Goal: Book appointment/travel/reservation

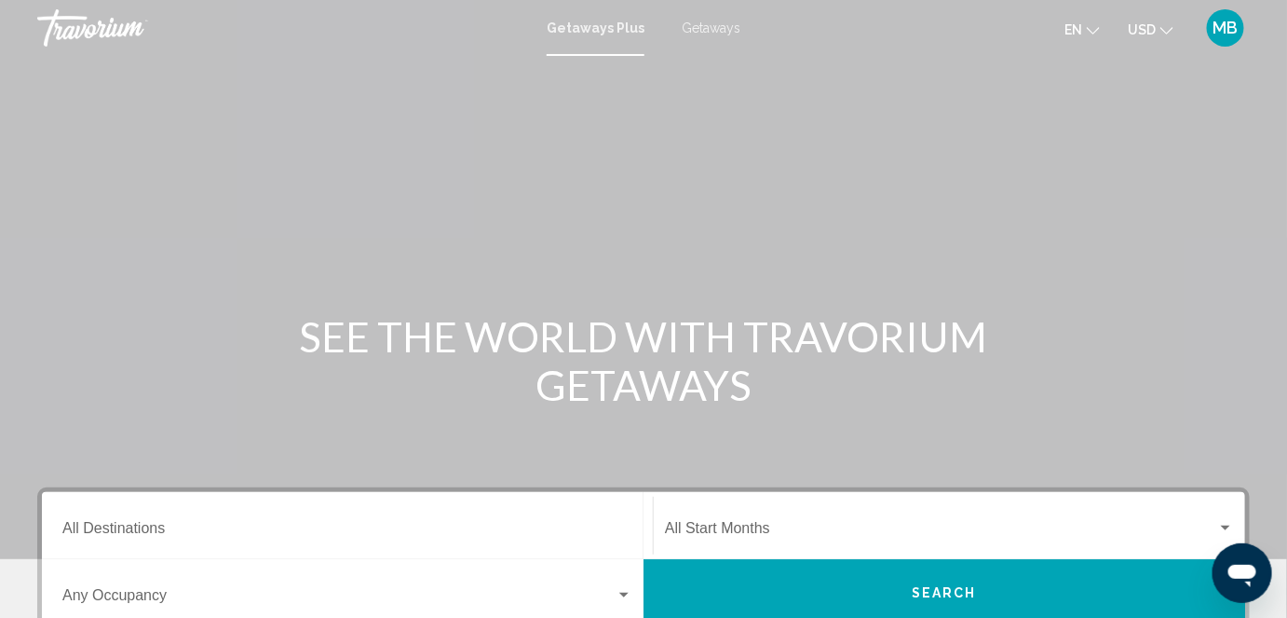
scroll to position [253, 0]
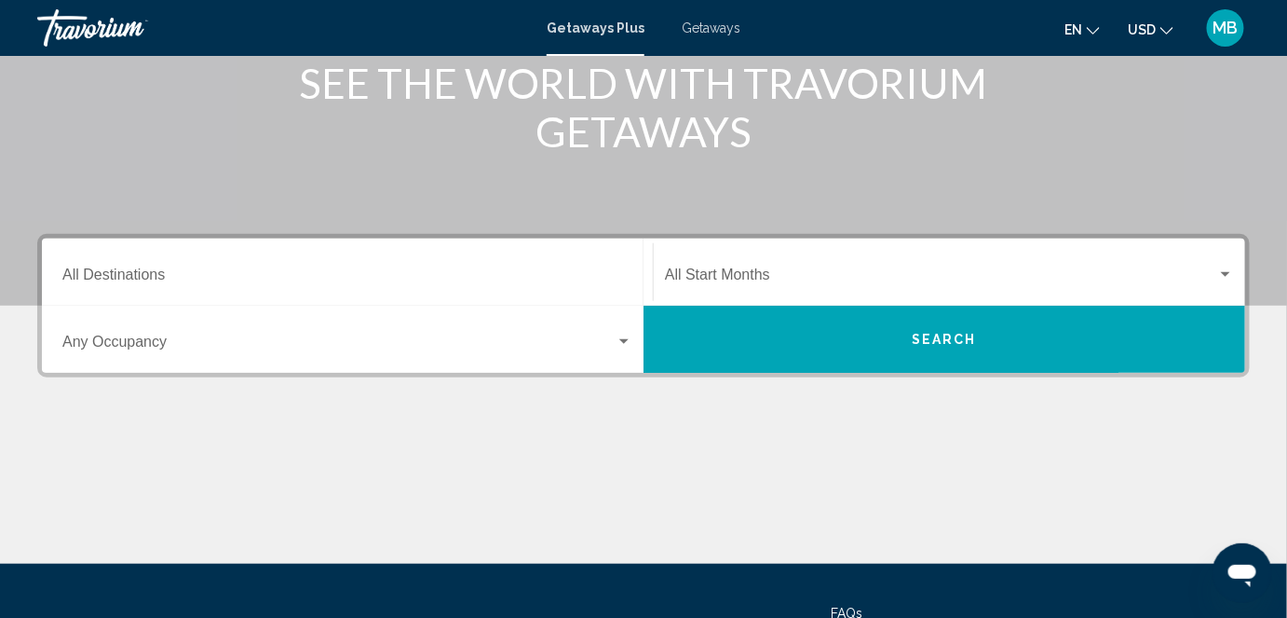
click at [407, 279] on input "Destination All Destinations" at bounding box center [347, 278] width 570 height 17
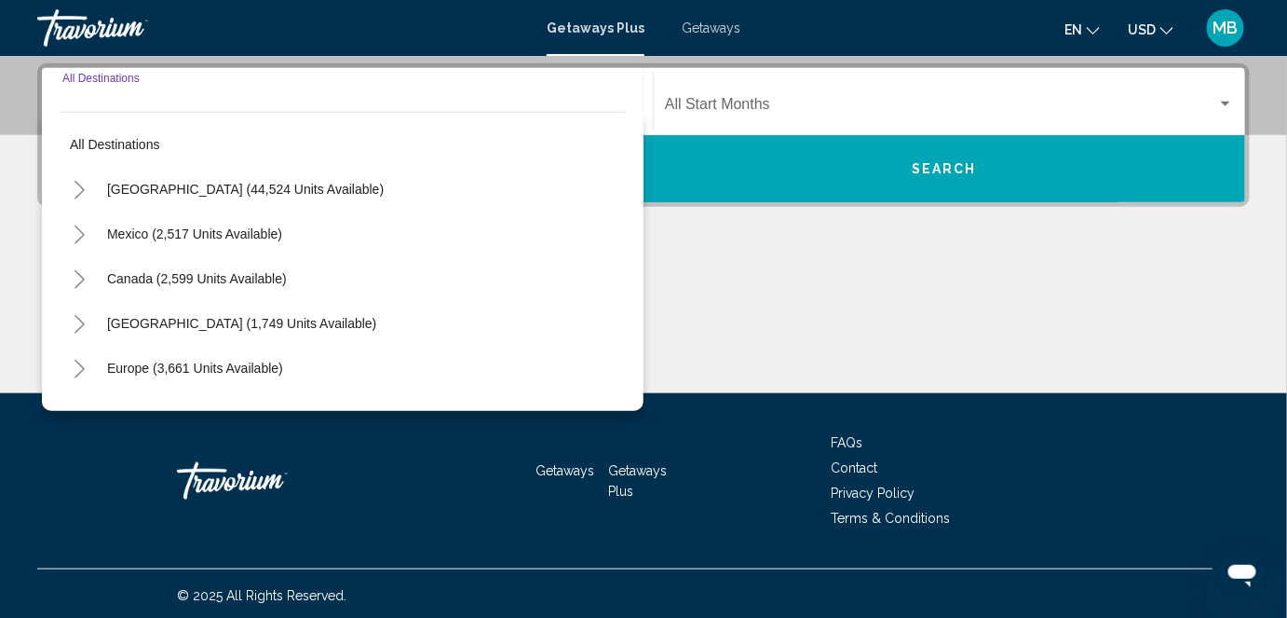
scroll to position [426, 0]
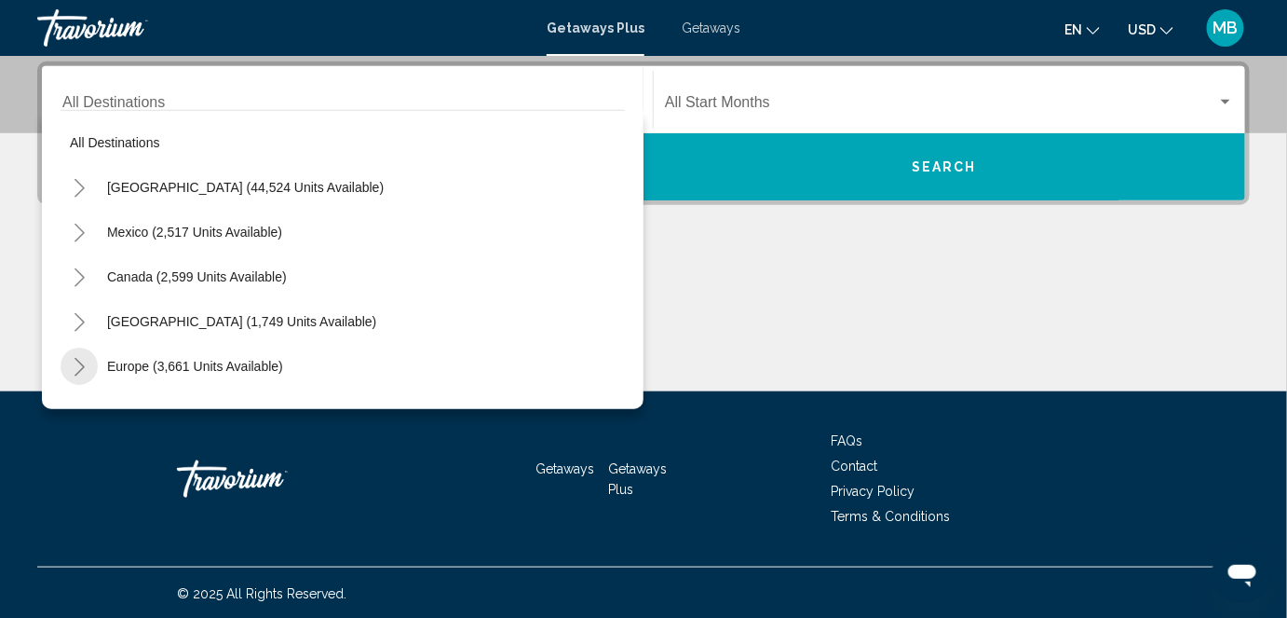
click at [77, 367] on icon "Toggle Europe (3,661 units available)" at bounding box center [80, 367] width 14 height 19
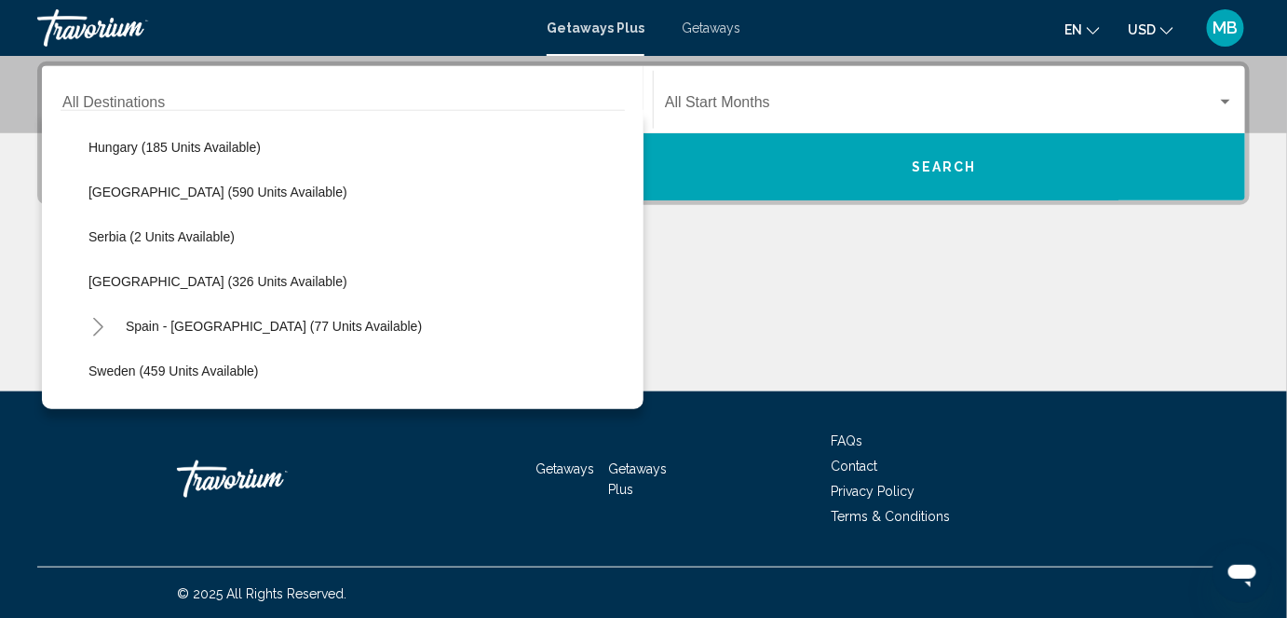
scroll to position [592, 0]
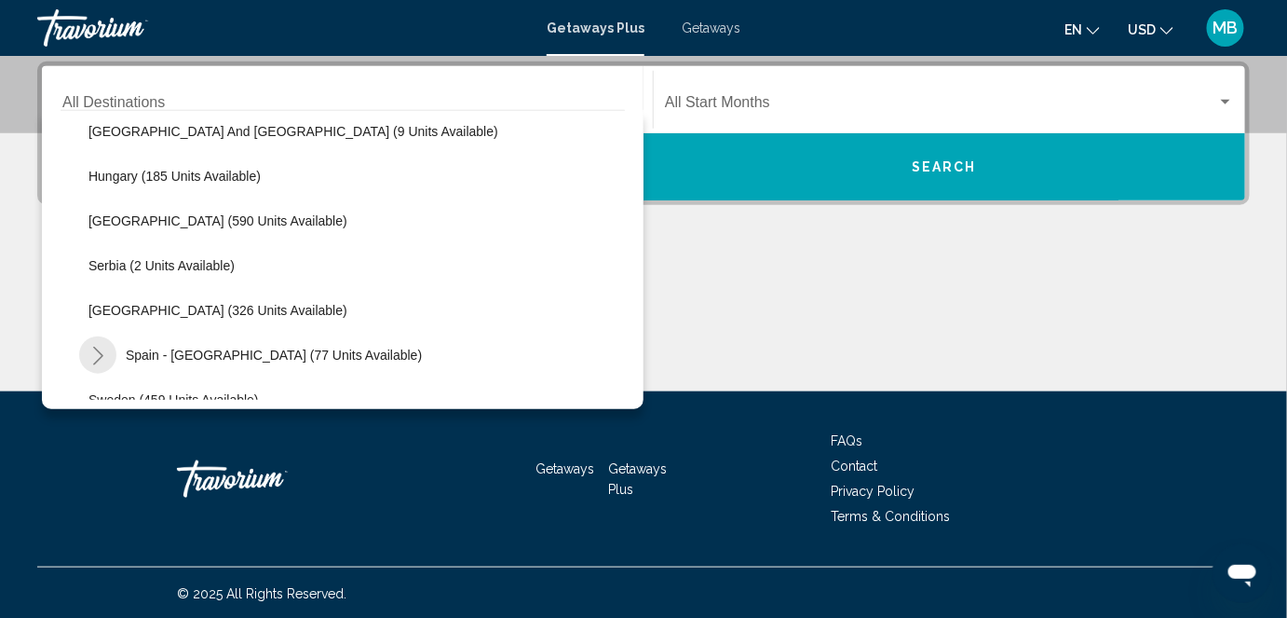
click at [100, 352] on icon "Toggle Spain - Canary Islands (77 units available)" at bounding box center [98, 356] width 10 height 19
click at [102, 350] on icon "Toggle Spain - Canary Islands (77 units available)" at bounding box center [98, 356] width 14 height 19
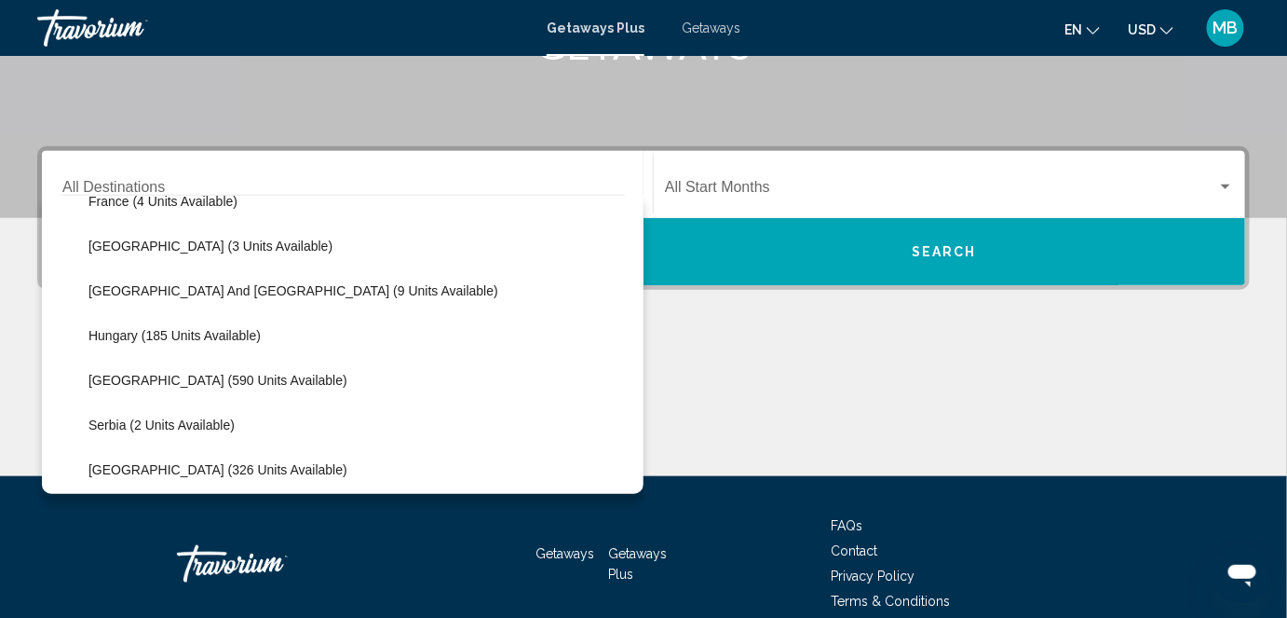
scroll to position [514, 0]
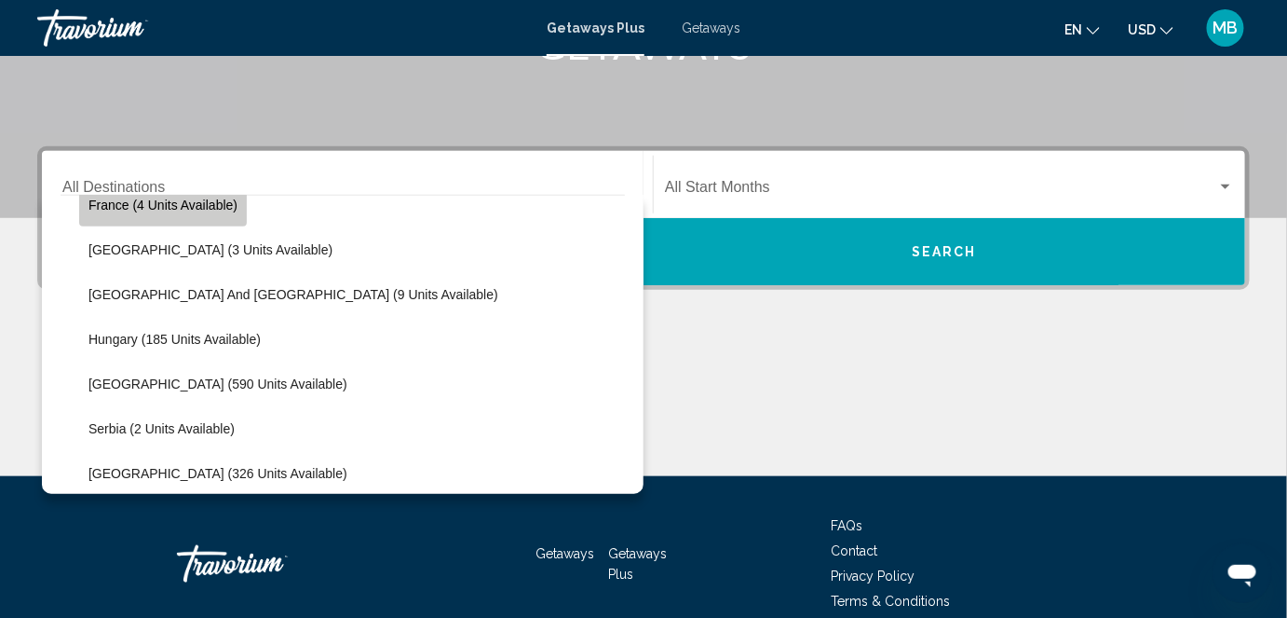
click at [225, 211] on button "France (4 units available)" at bounding box center [163, 205] width 168 height 43
type input "**********"
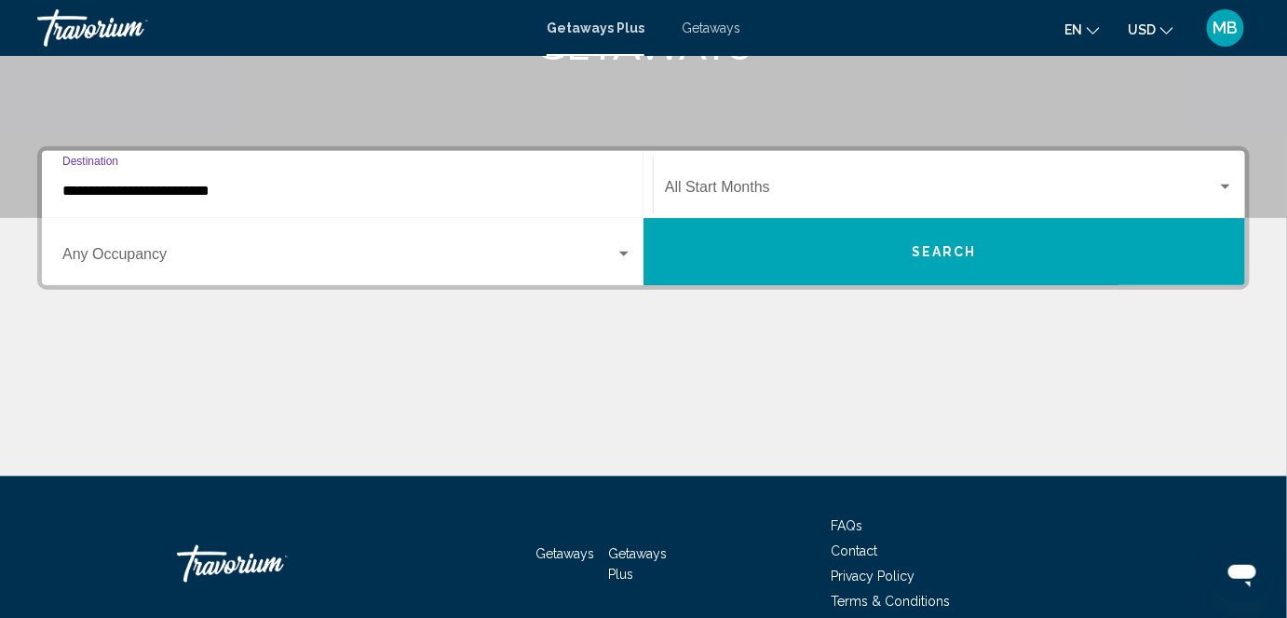
scroll to position [426, 0]
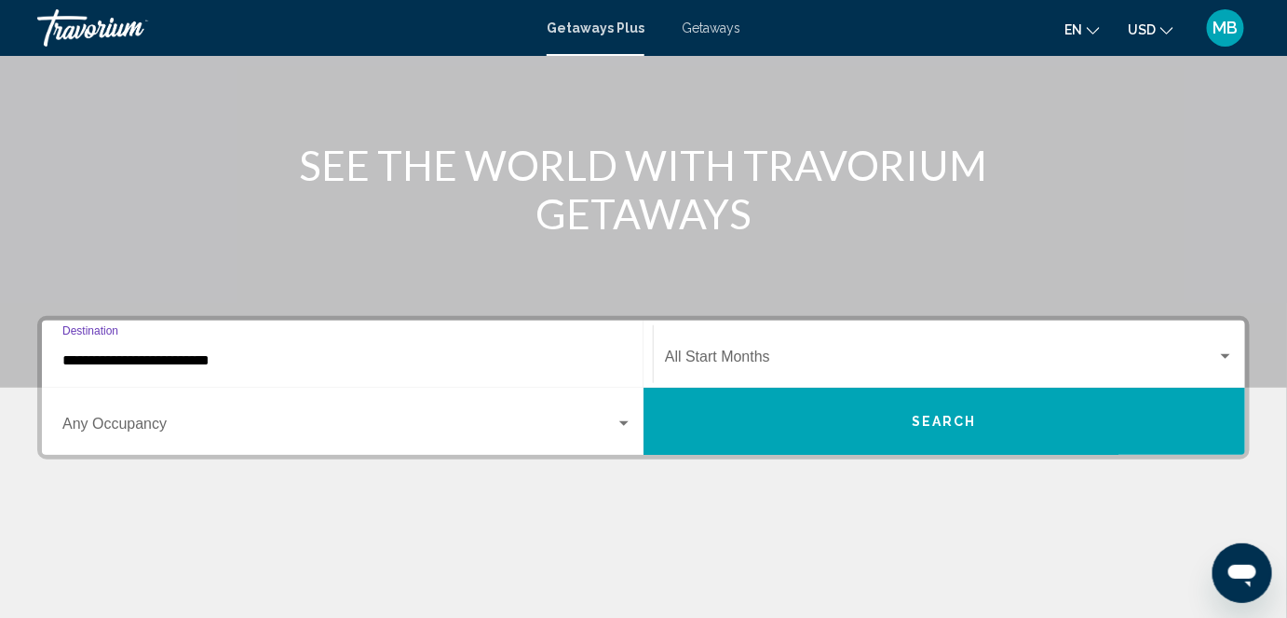
click at [164, 353] on input "**********" at bounding box center [347, 360] width 570 height 17
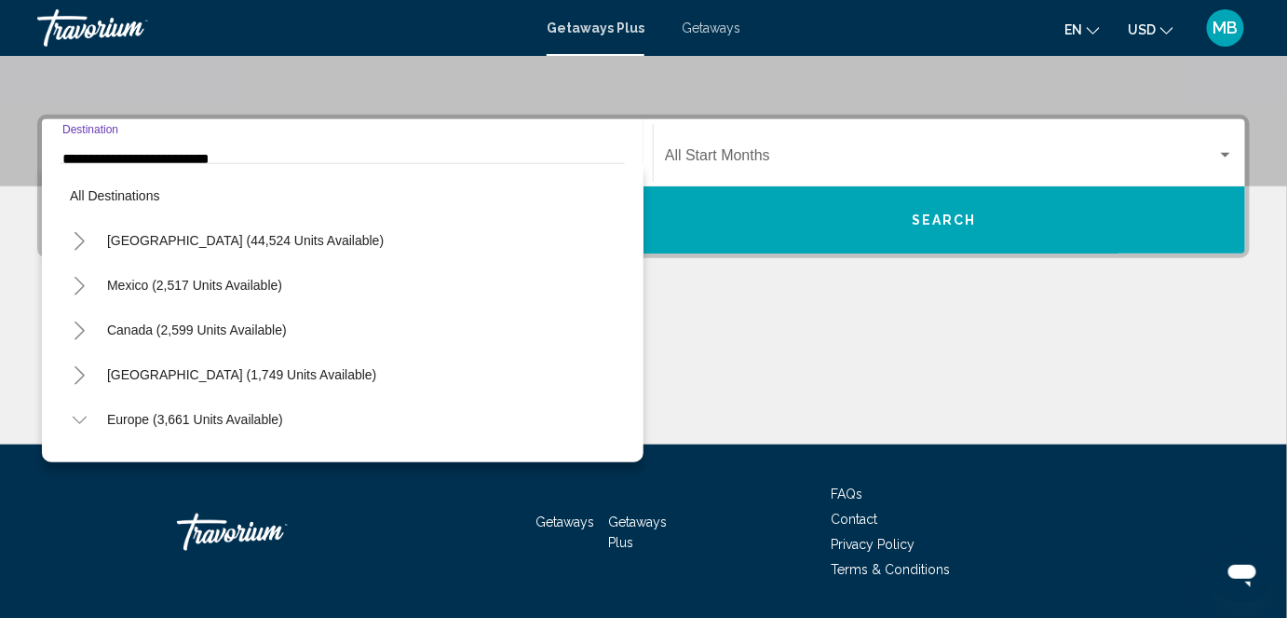
scroll to position [379, 0]
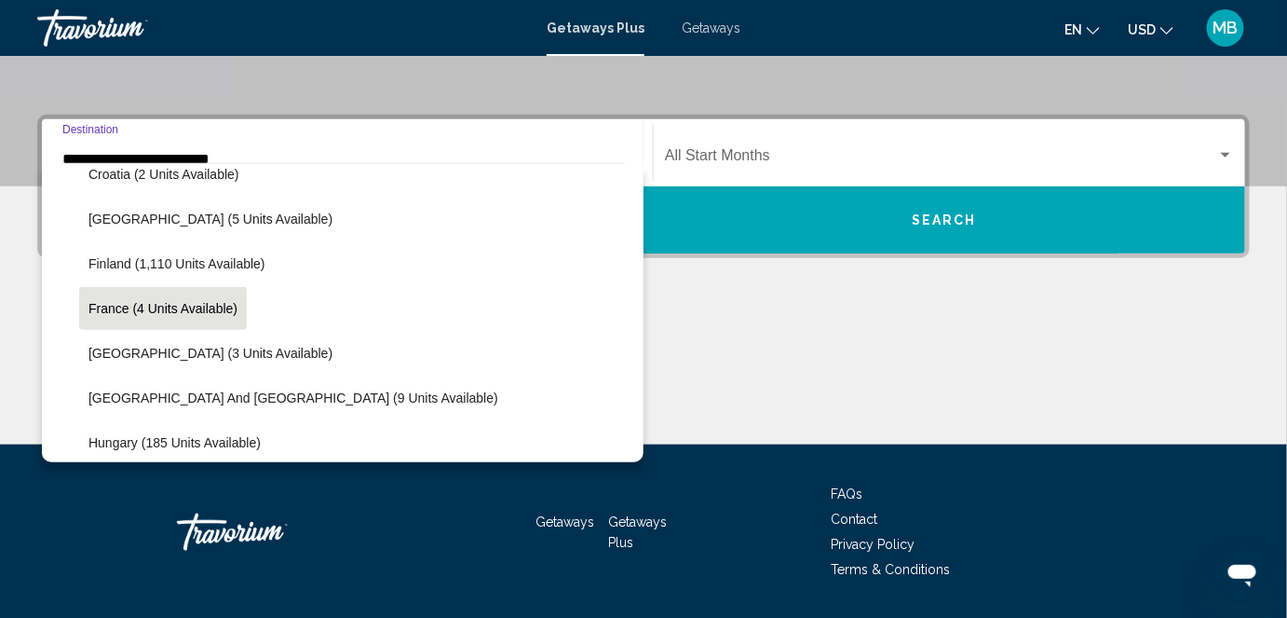
click at [181, 306] on span "France (4 units available)" at bounding box center [162, 308] width 149 height 15
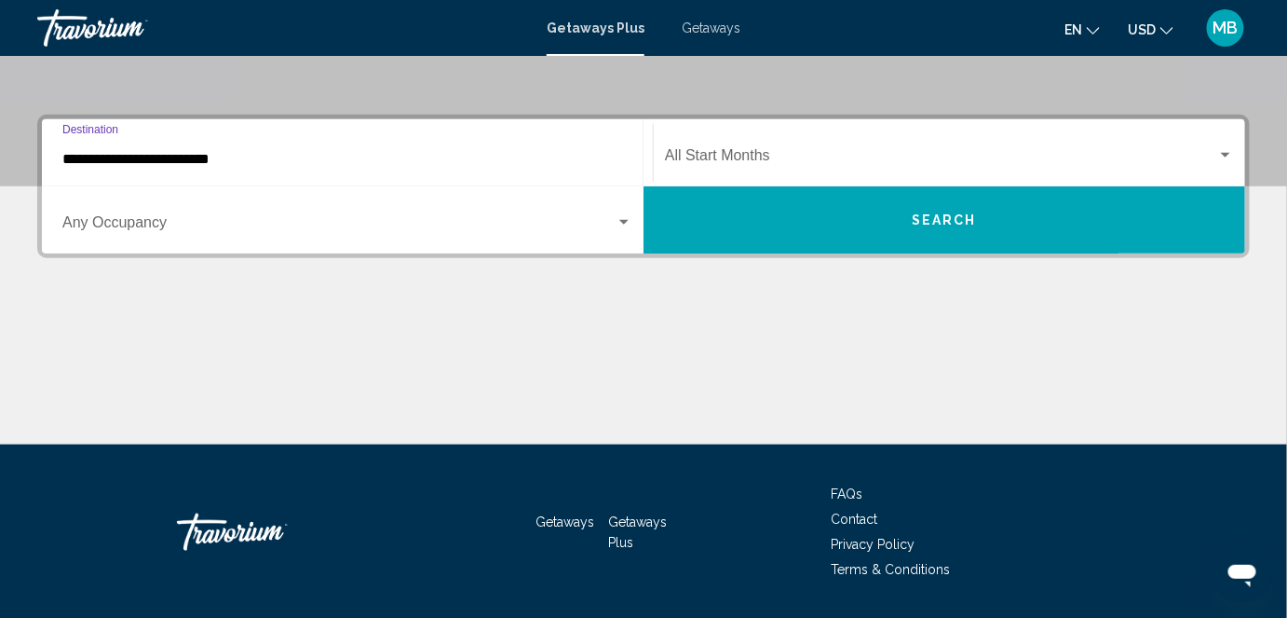
scroll to position [426, 0]
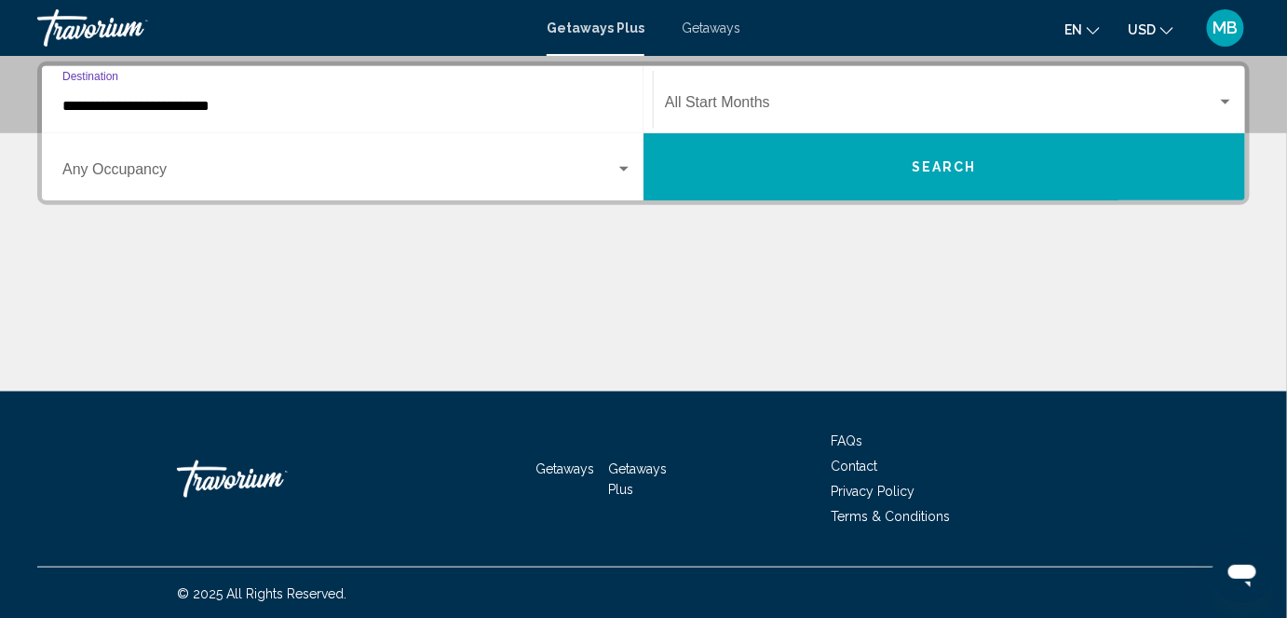
click at [116, 165] on span "Search widget" at bounding box center [338, 173] width 553 height 17
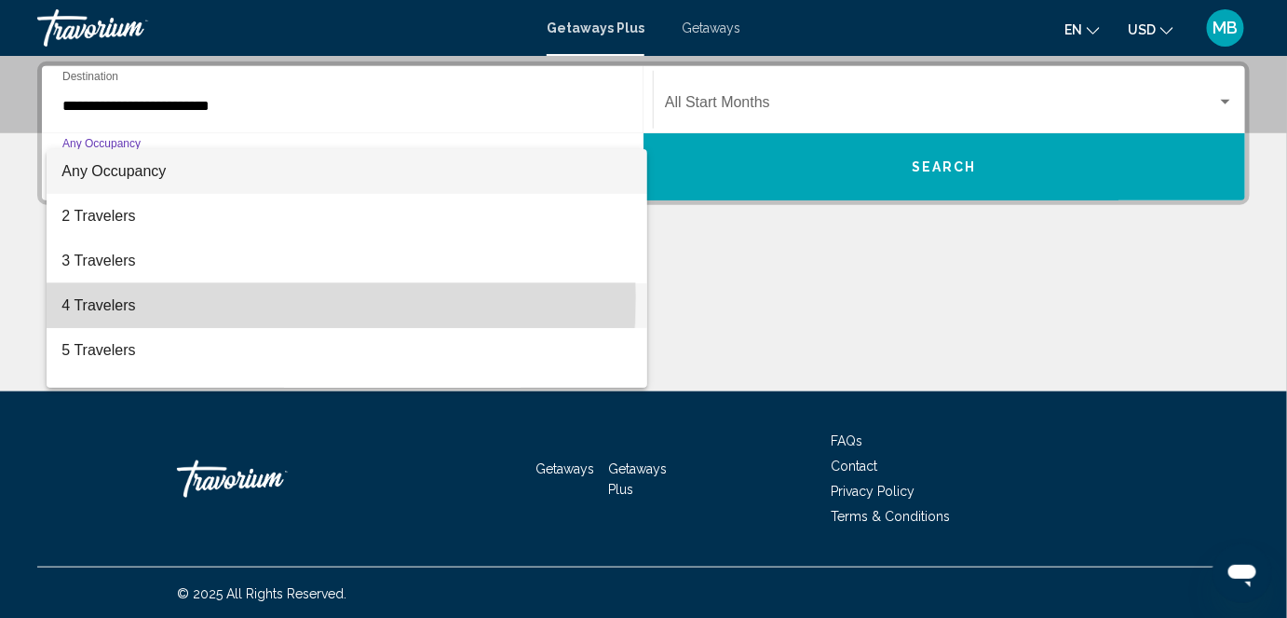
click at [103, 296] on span "4 Travelers" at bounding box center [346, 305] width 571 height 45
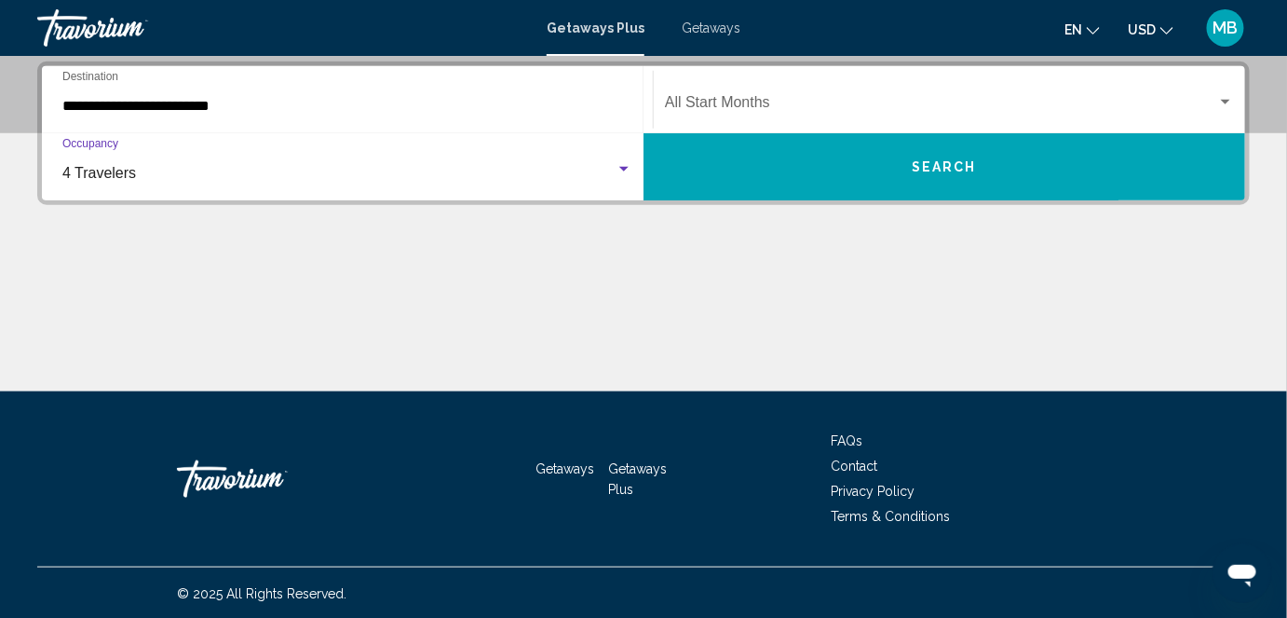
click at [807, 183] on button "Search" at bounding box center [945, 166] width 602 height 67
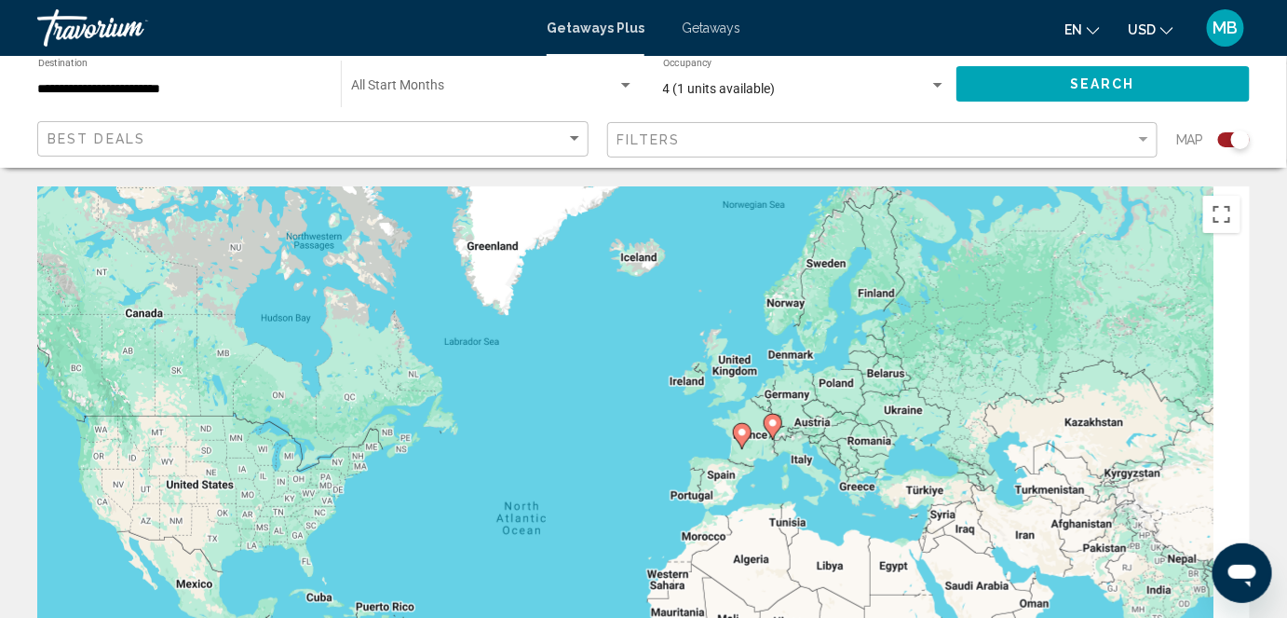
drag, startPoint x: 883, startPoint y: 401, endPoint x: 793, endPoint y: 460, distance: 108.3
click at [806, 482] on div "To activate drag with keyboard, press Alt + Enter. Once in keyboard drag state,…" at bounding box center [643, 465] width 1213 height 559
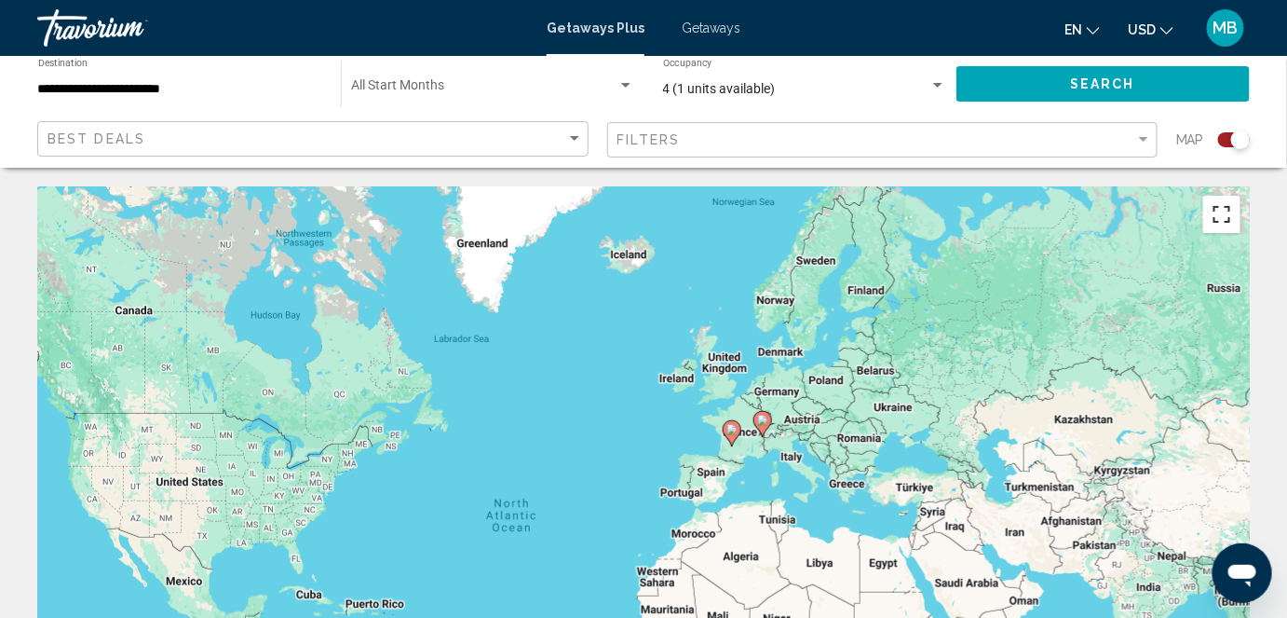
click at [1227, 215] on button "Toggle fullscreen view" at bounding box center [1222, 214] width 37 height 37
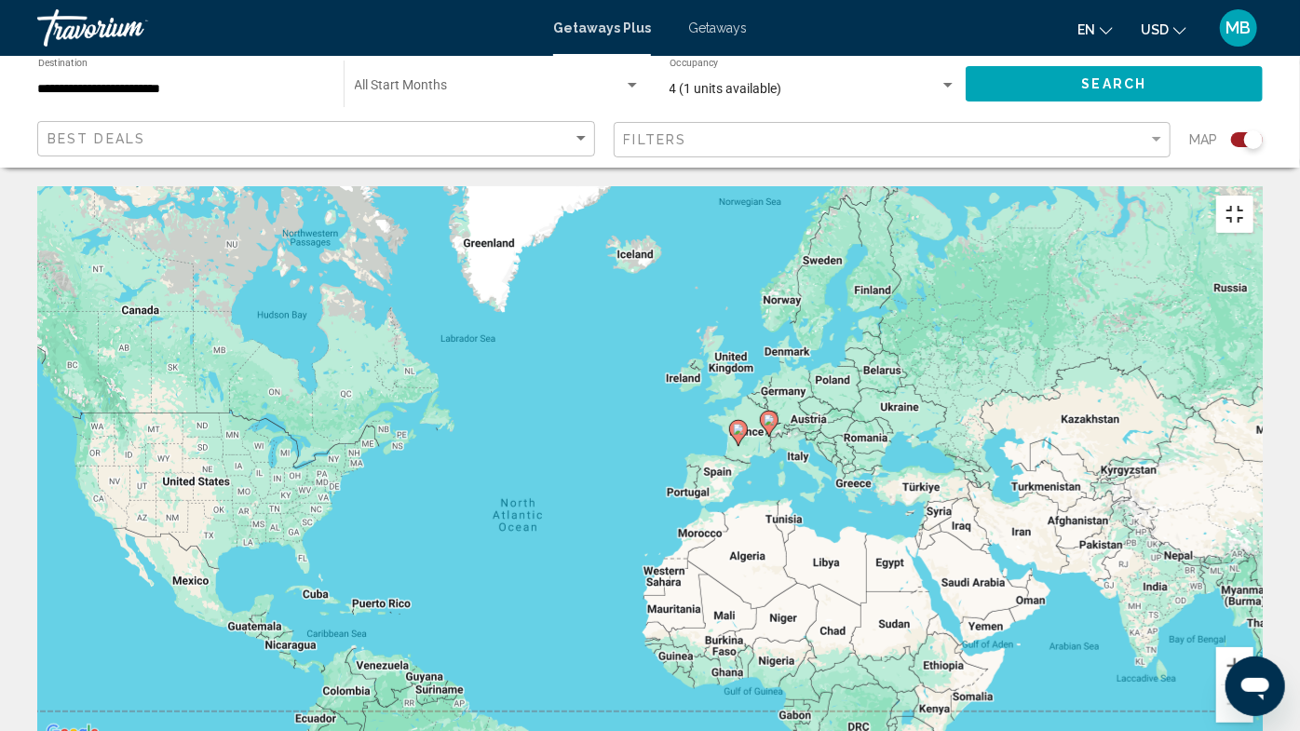
click at [1254, 196] on button "Toggle fullscreen view" at bounding box center [1235, 214] width 37 height 37
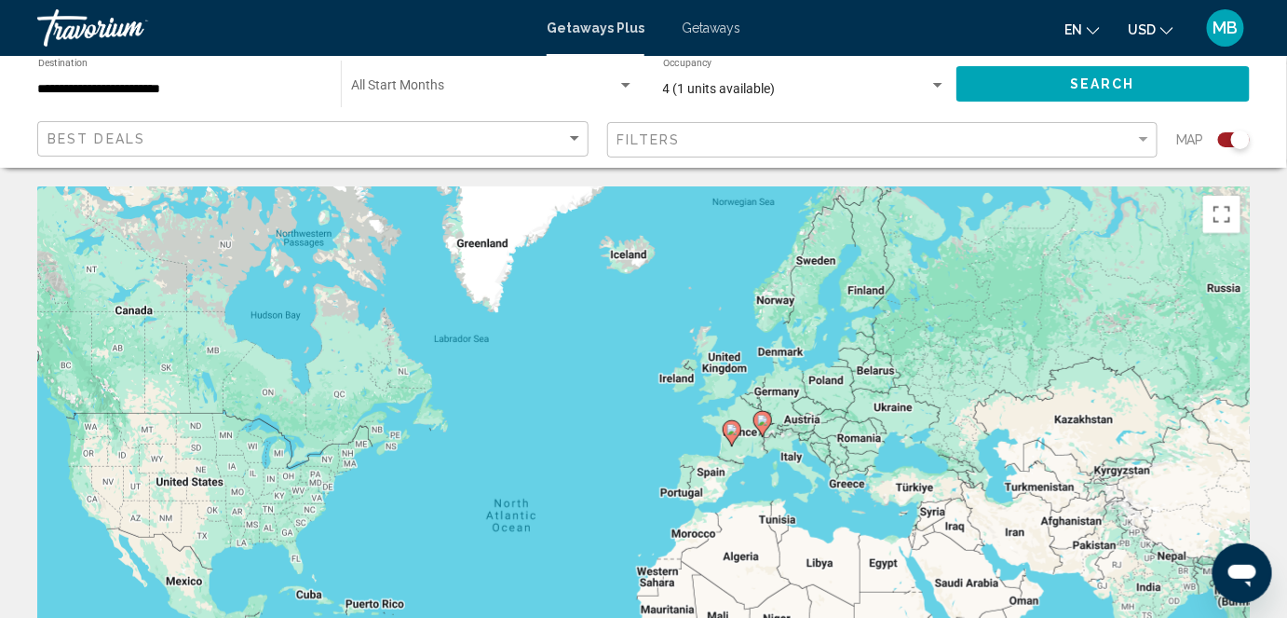
click at [769, 424] on icon "Main content" at bounding box center [763, 424] width 17 height 24
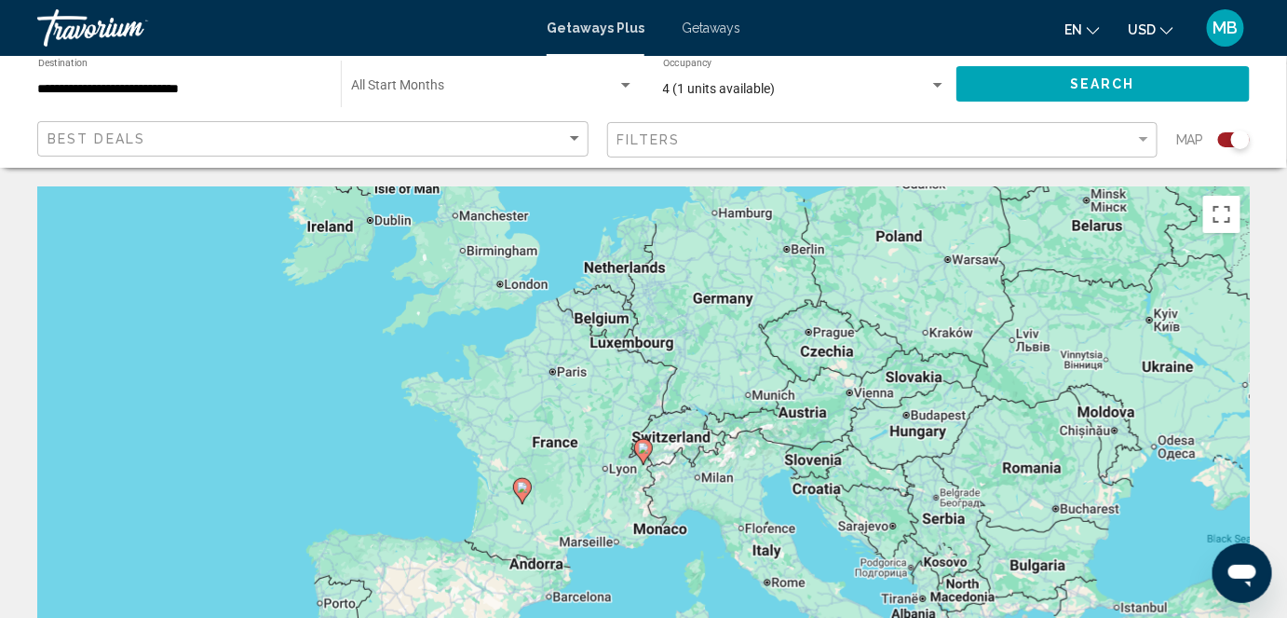
click at [515, 490] on icon "Main content" at bounding box center [522, 491] width 17 height 24
type input "**********"
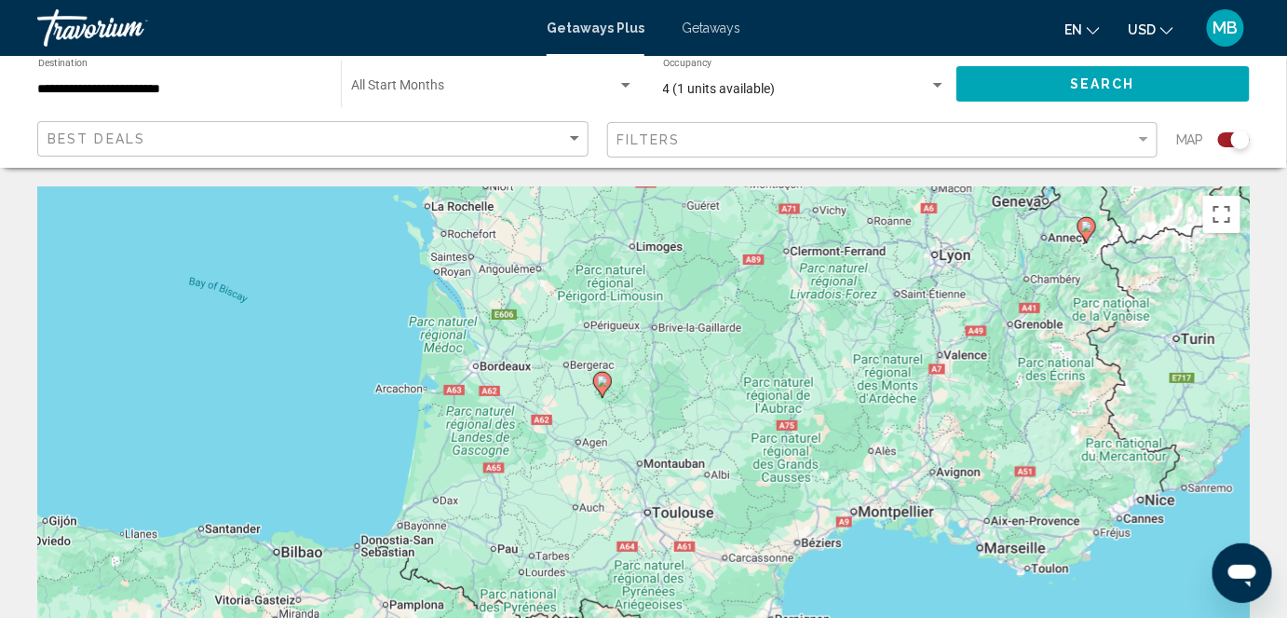
drag, startPoint x: 646, startPoint y: 500, endPoint x: 604, endPoint y: 431, distance: 81.2
click at [604, 431] on div "To activate drag with keyboard, press Alt + Enter. Once in keyboard drag state,…" at bounding box center [643, 465] width 1213 height 559
click at [607, 379] on image "Main content" at bounding box center [602, 380] width 11 height 11
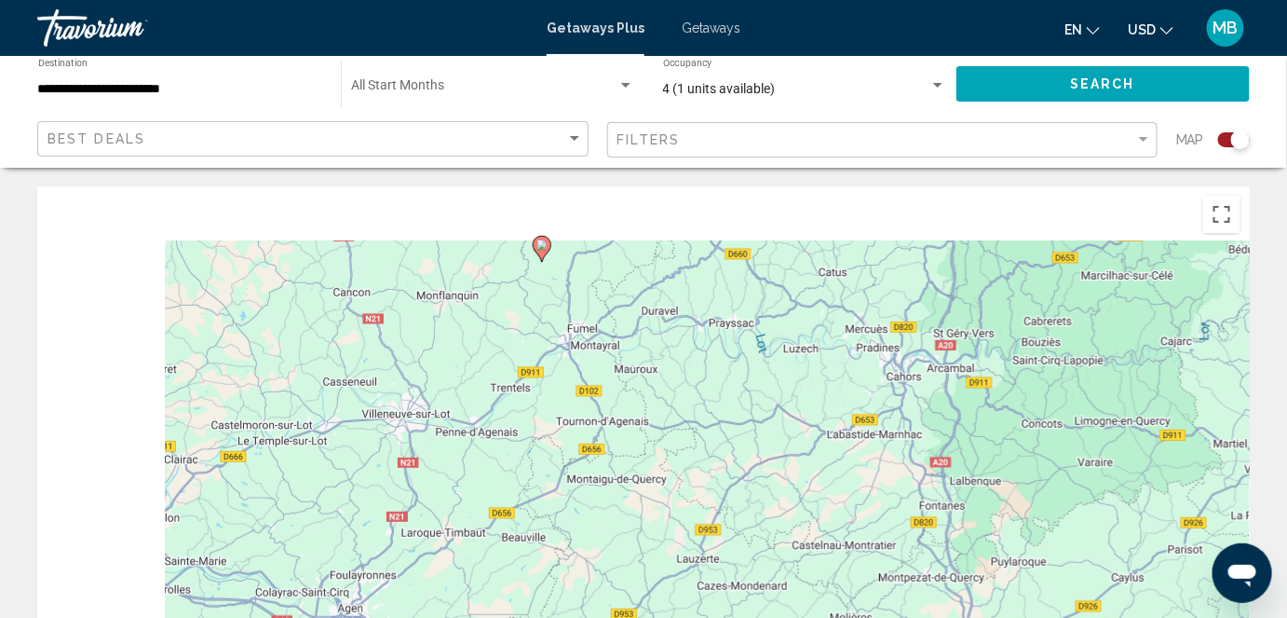
drag, startPoint x: 481, startPoint y: 311, endPoint x: 710, endPoint y: 649, distance: 408.5
click at [710, 617] on html "**********" at bounding box center [643, 309] width 1287 height 618
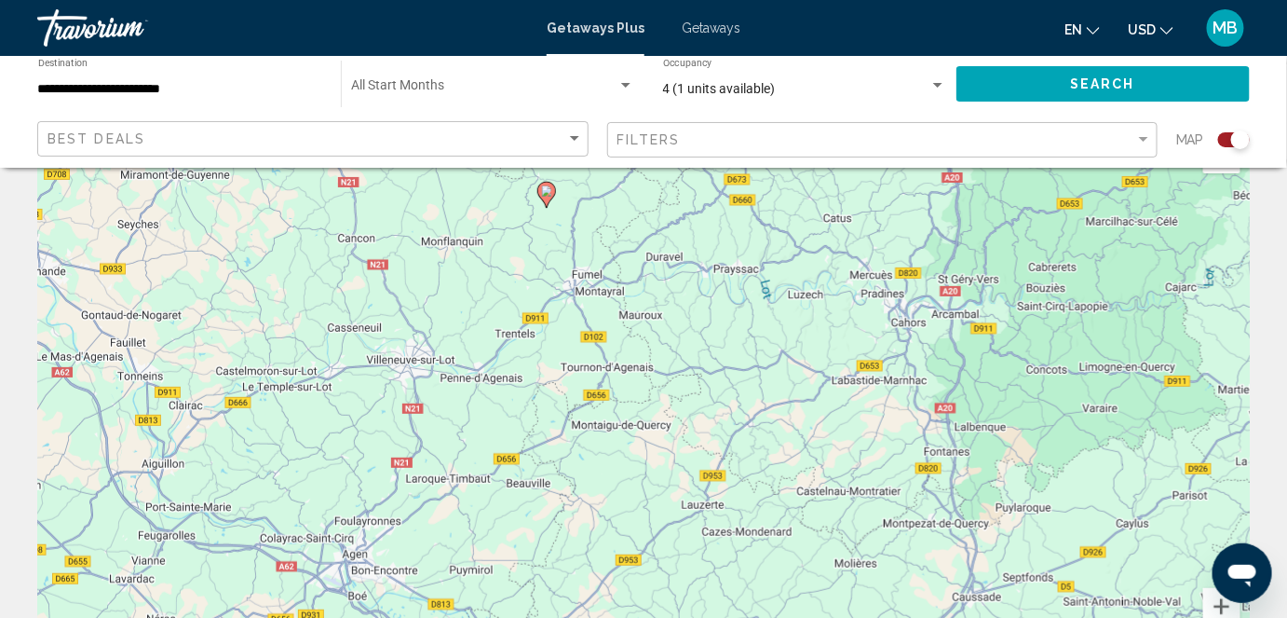
scroll to position [84, 0]
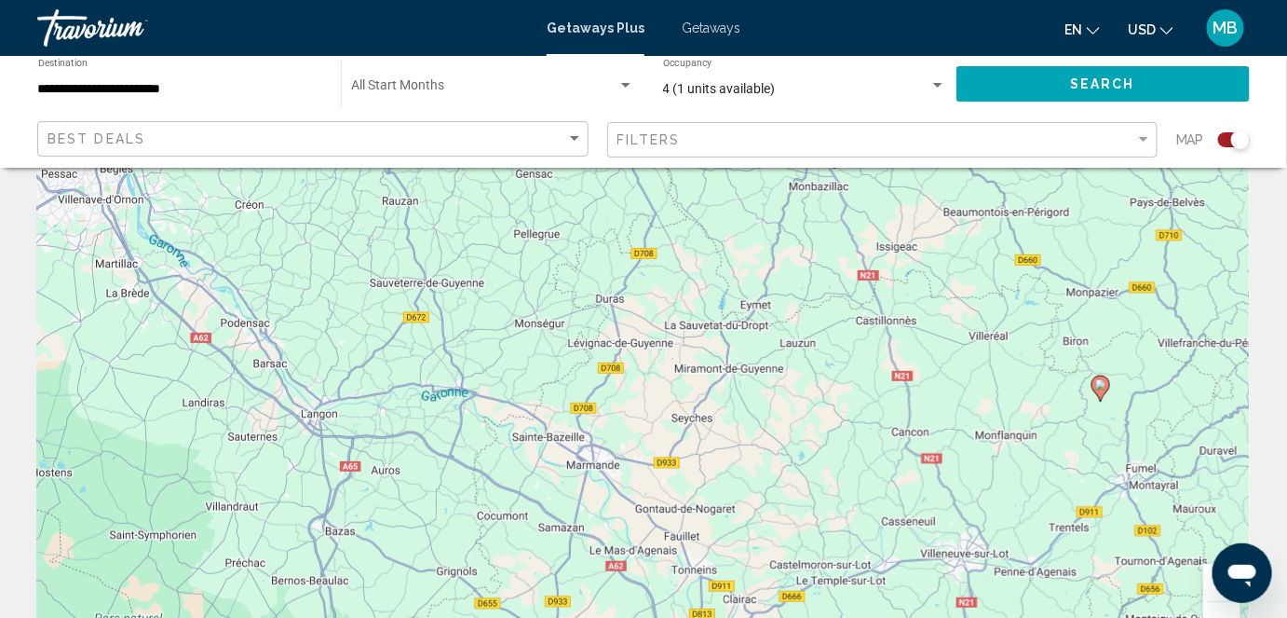
drag, startPoint x: 367, startPoint y: 349, endPoint x: 924, endPoint y: 570, distance: 599.2
click at [924, 570] on div "To navigate, press the arrow keys. To activate drag with keyboard, press Alt + …" at bounding box center [643, 381] width 1213 height 559
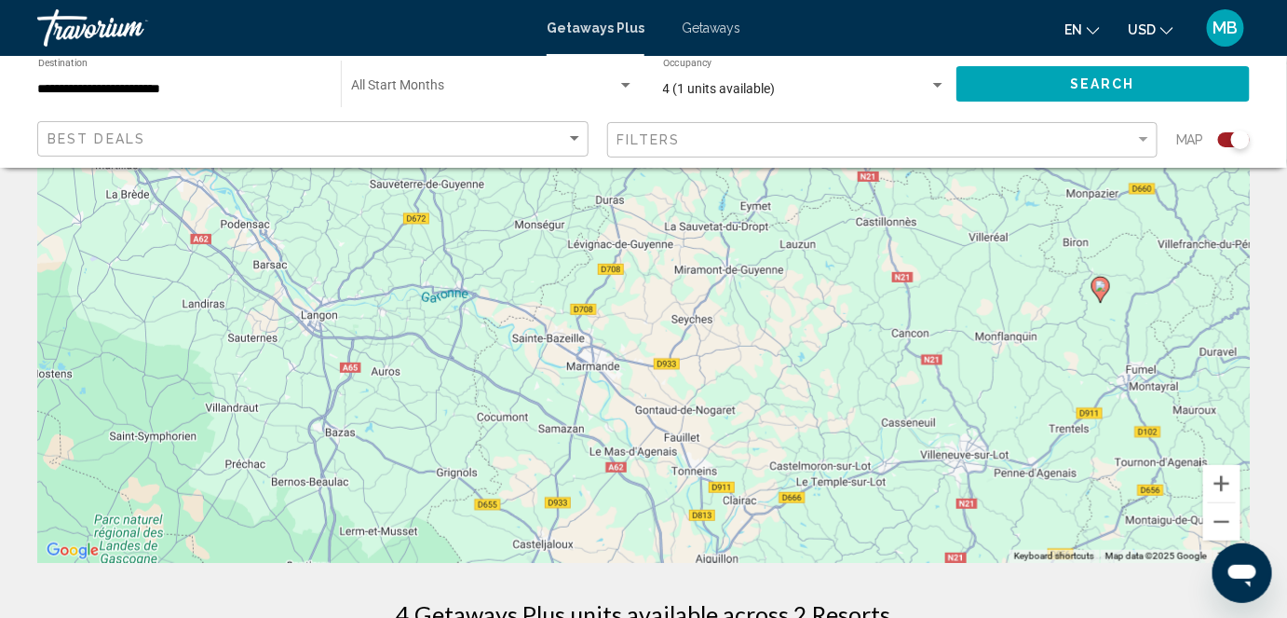
scroll to position [253, 0]
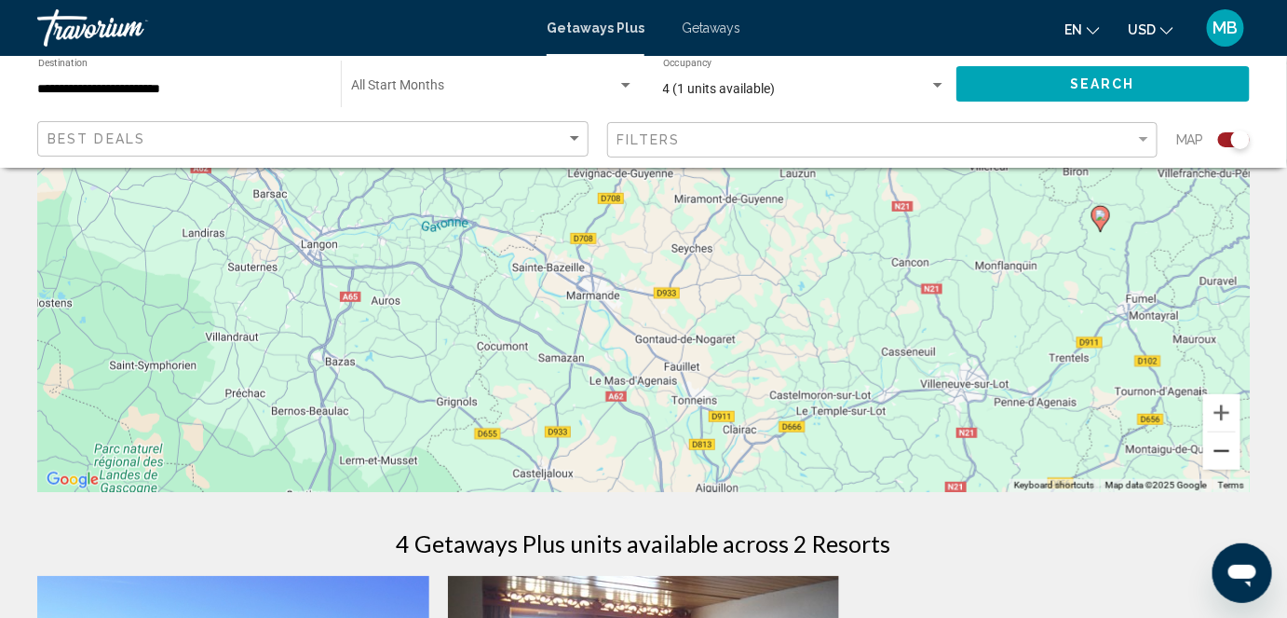
click at [1234, 451] on button "Zoom out" at bounding box center [1222, 450] width 37 height 37
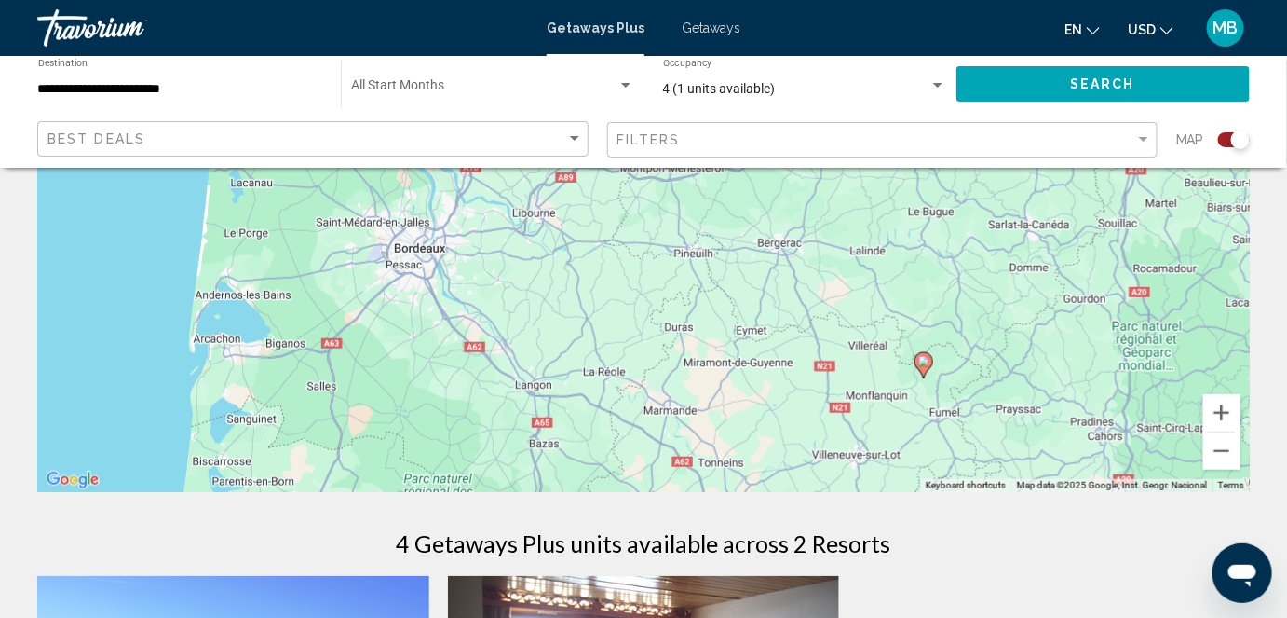
drag, startPoint x: 829, startPoint y: 340, endPoint x: 880, endPoint y: 499, distance: 167.3
click at [880, 499] on div "To navigate the map with touch gestures double-tap and hold your finger on the …" at bounding box center [643, 614] width 1287 height 1363
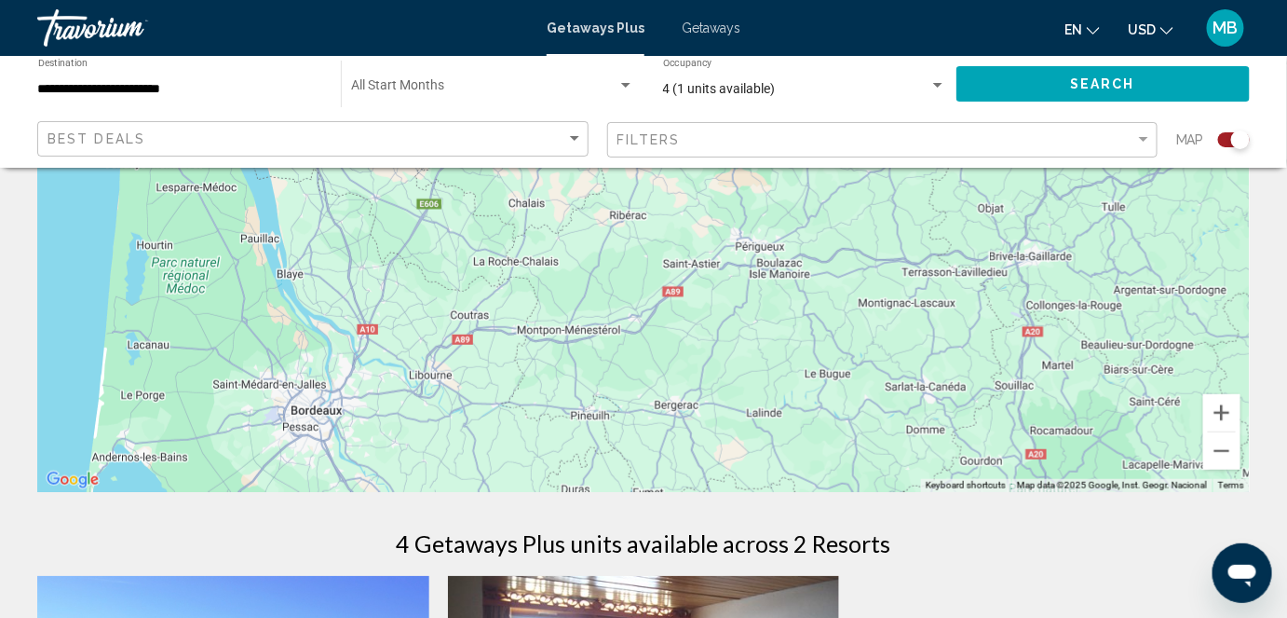
drag, startPoint x: 710, startPoint y: 323, endPoint x: 605, endPoint y: 490, distance: 196.7
click at [605, 490] on div "To navigate, press the arrow keys. To activate drag with keyboard, press Alt + …" at bounding box center [643, 212] width 1213 height 559
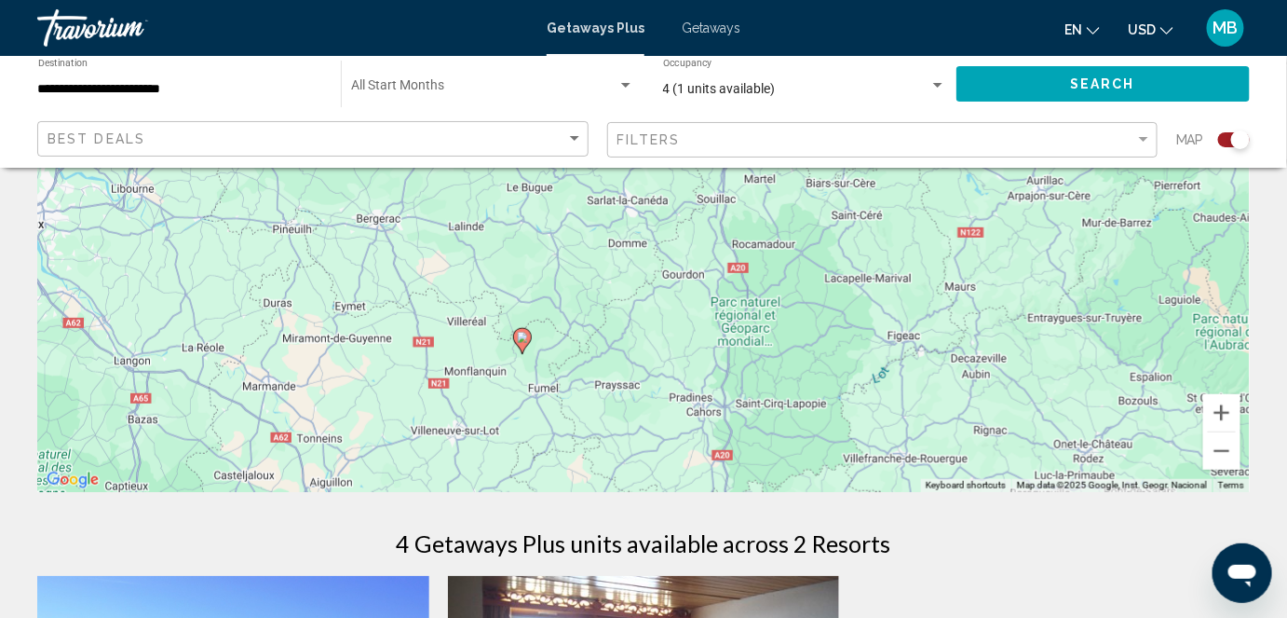
drag, startPoint x: 546, startPoint y: 366, endPoint x: 249, endPoint y: 186, distance: 347.3
click at [249, 186] on div "To navigate, press the arrow keys. To activate drag with keyboard, press Alt + …" at bounding box center [643, 212] width 1213 height 559
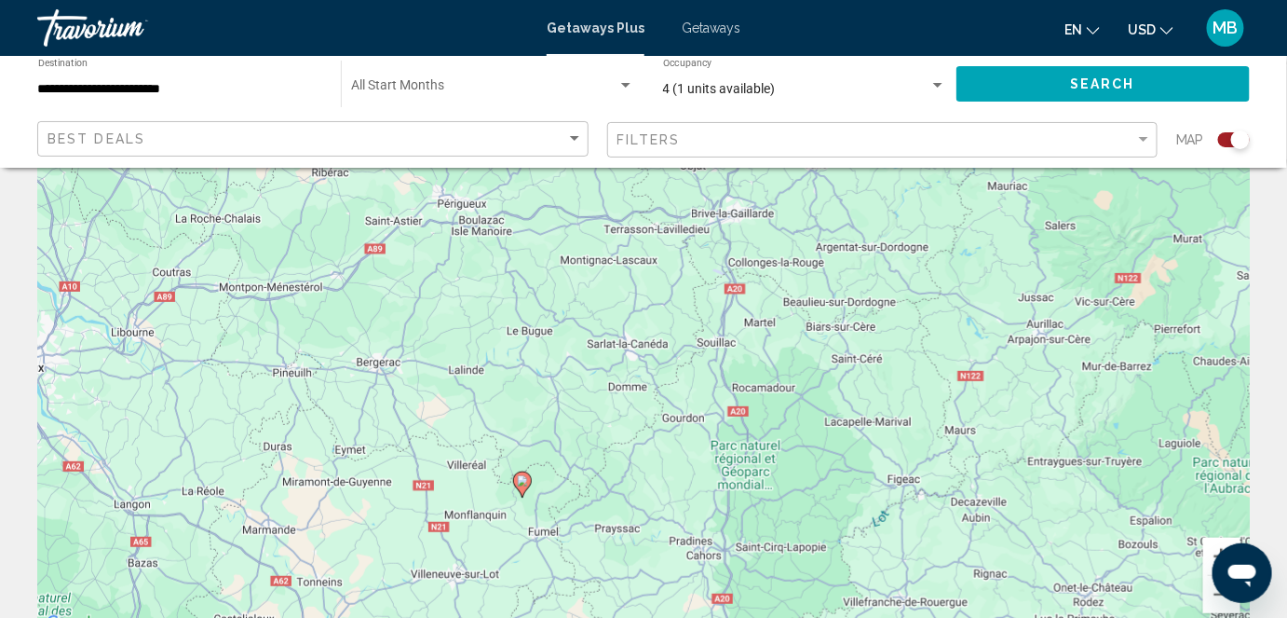
scroll to position [84, 0]
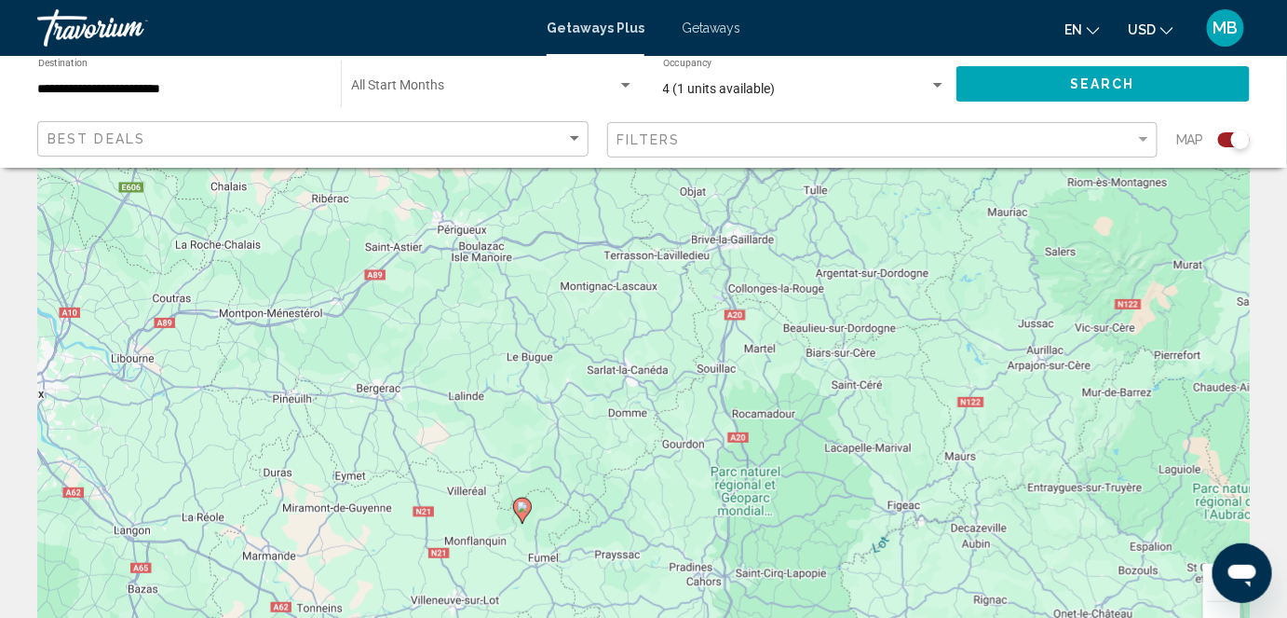
click at [516, 510] on icon "Main content" at bounding box center [522, 510] width 17 height 24
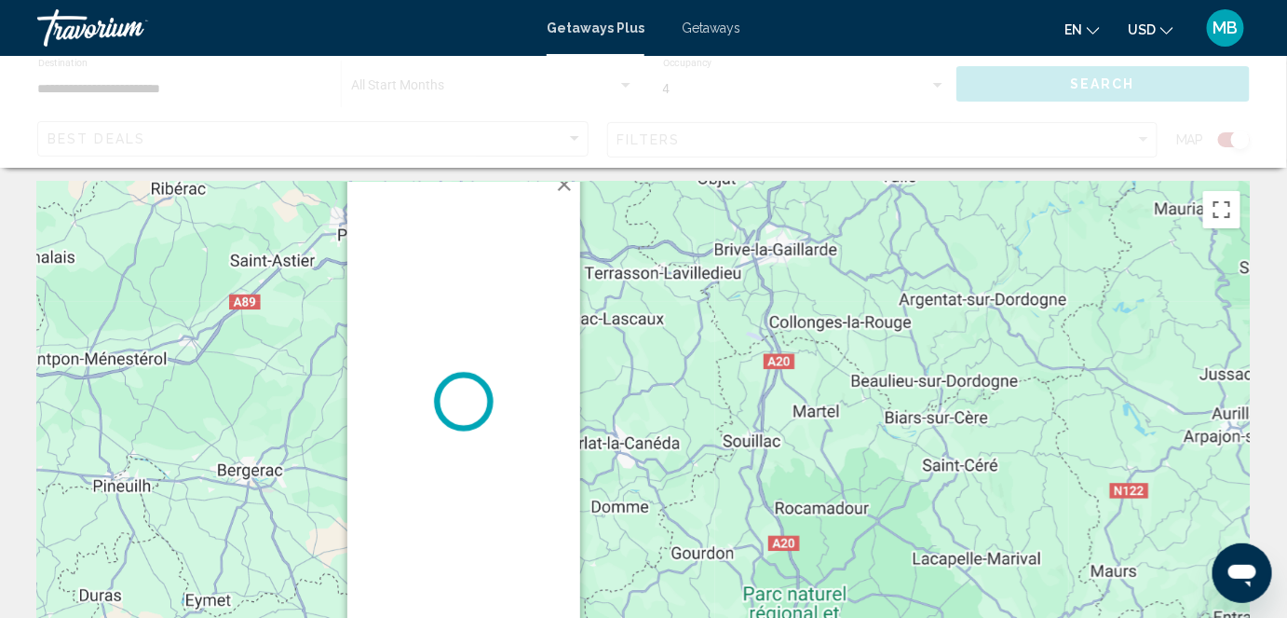
scroll to position [0, 0]
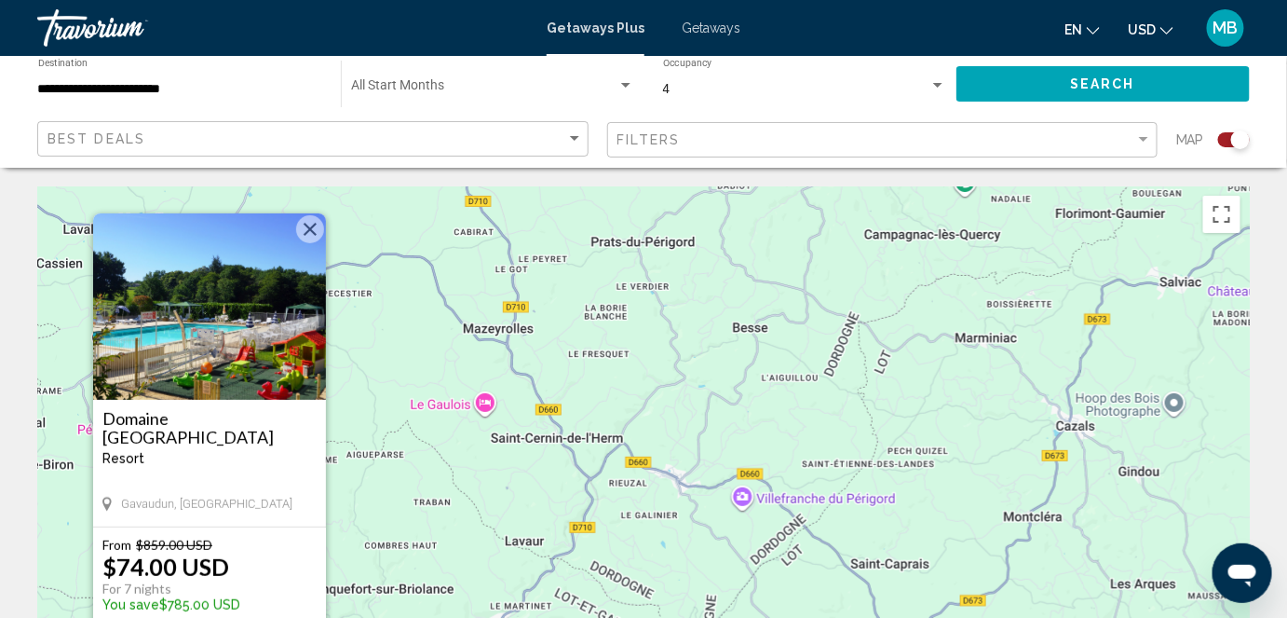
click at [312, 233] on button "Close" at bounding box center [310, 229] width 28 height 28
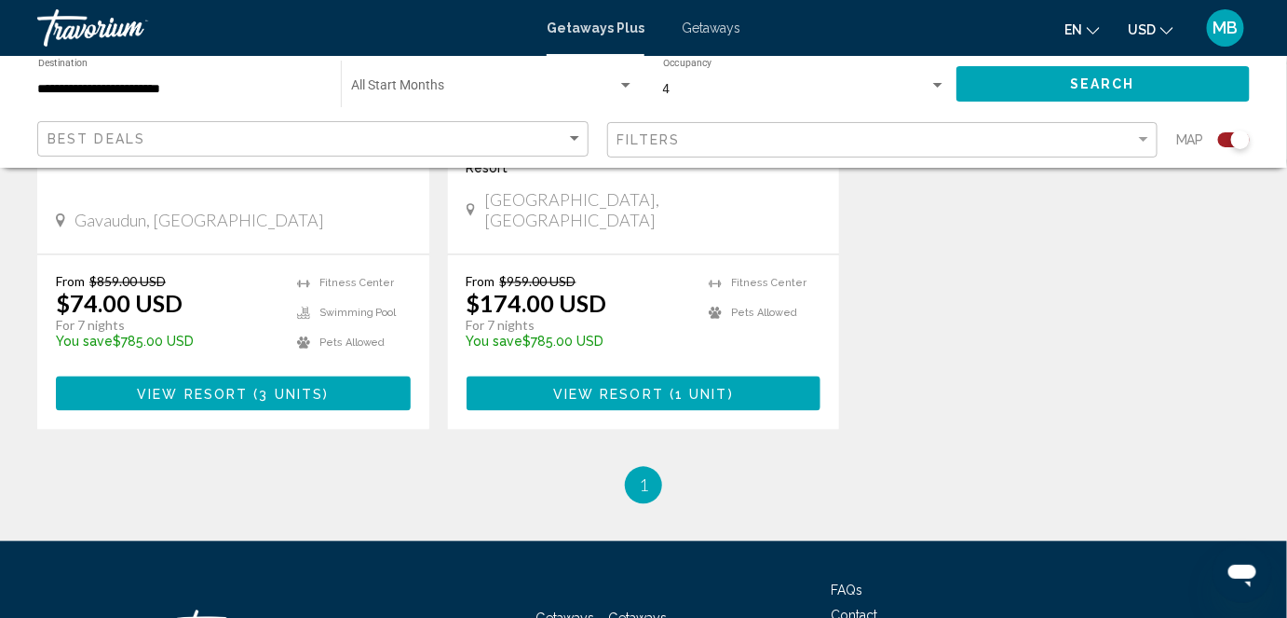
scroll to position [932, 0]
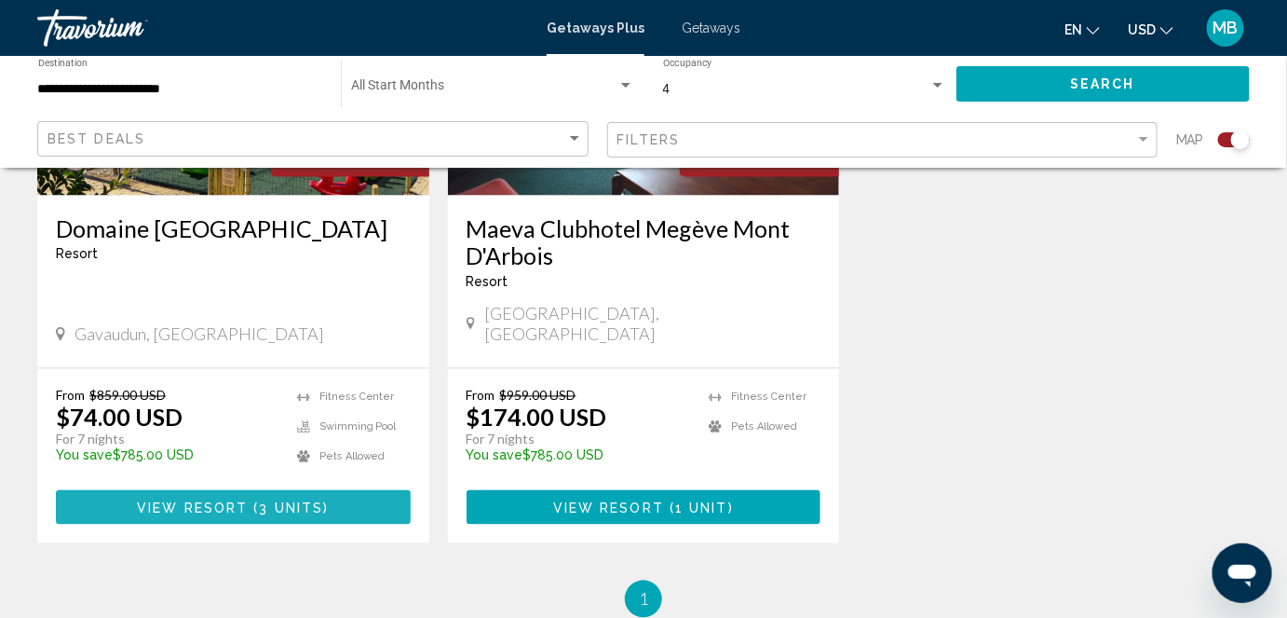
click at [176, 500] on span "View Resort" at bounding box center [192, 507] width 111 height 15
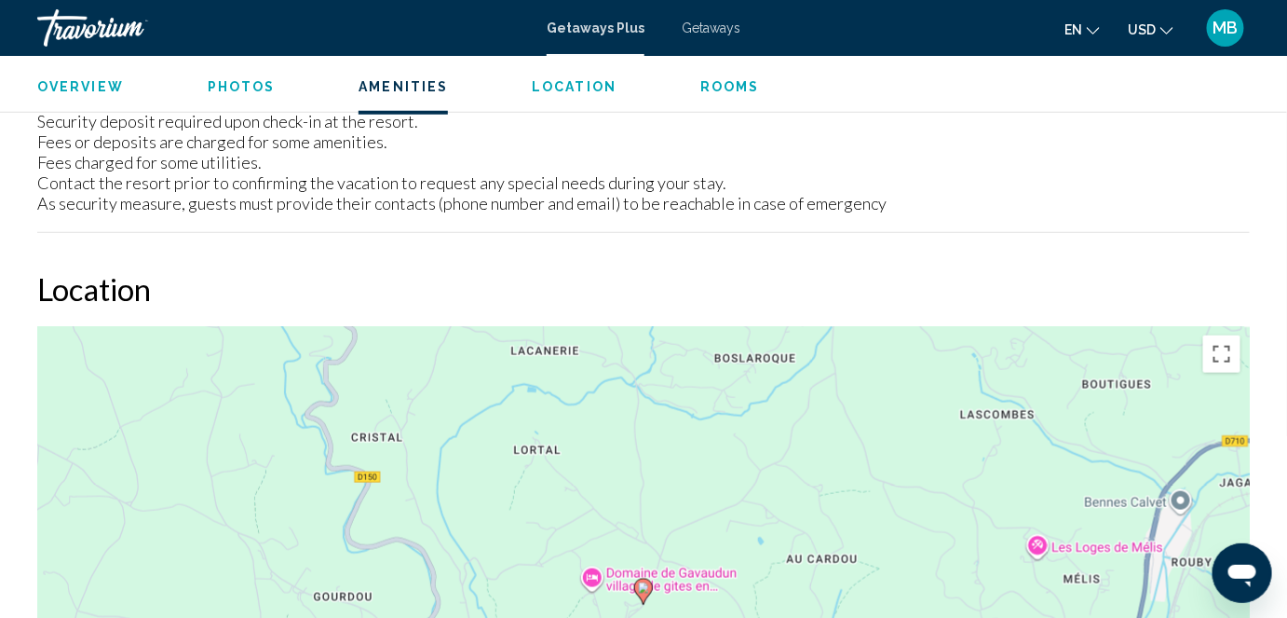
scroll to position [3133, 0]
